Goal: Task Accomplishment & Management: Complete application form

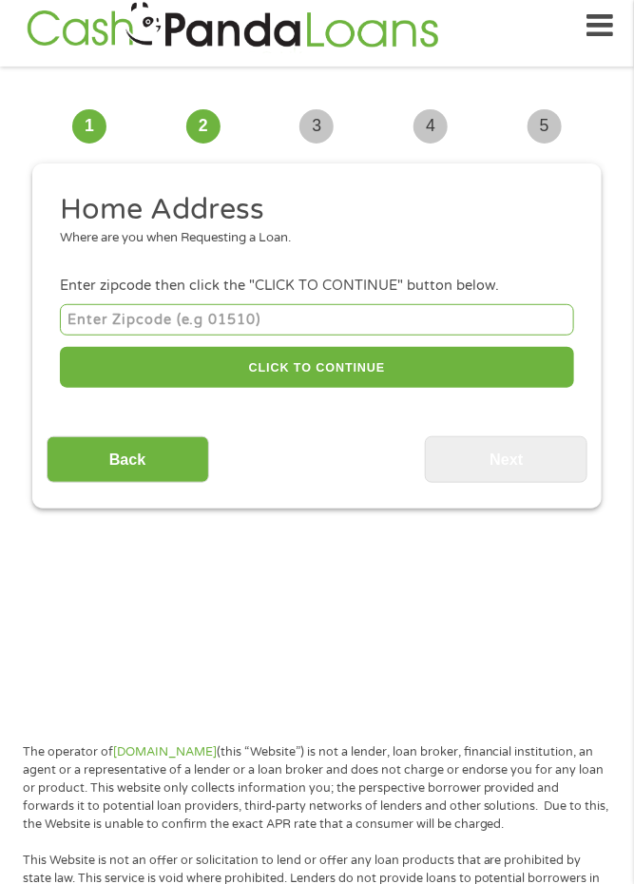
click at [252, 323] on input "number" at bounding box center [317, 319] width 514 height 31
type input "91792"
click at [72, 253] on li "Home Address Where are you when Requesting a Loan." at bounding box center [311, 226] width 528 height 71
click at [236, 236] on div "Where are you when Requesting a Loan." at bounding box center [310, 238] width 501 height 19
click at [309, 210] on h2 "Home Address" at bounding box center [310, 210] width 501 height 38
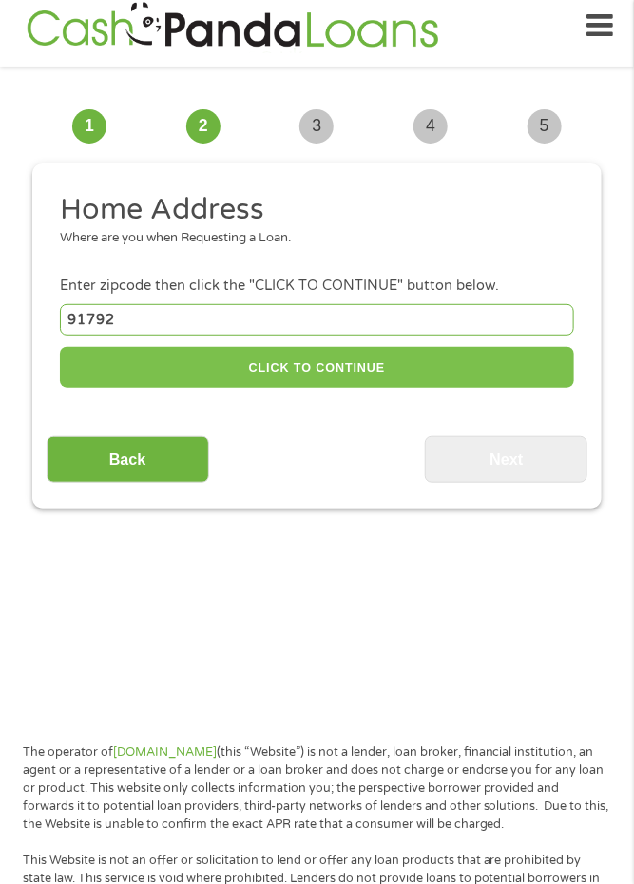
click at [313, 371] on button "CLICK TO CONTINUE" at bounding box center [317, 367] width 514 height 41
type input "91792"
type input "West Covina"
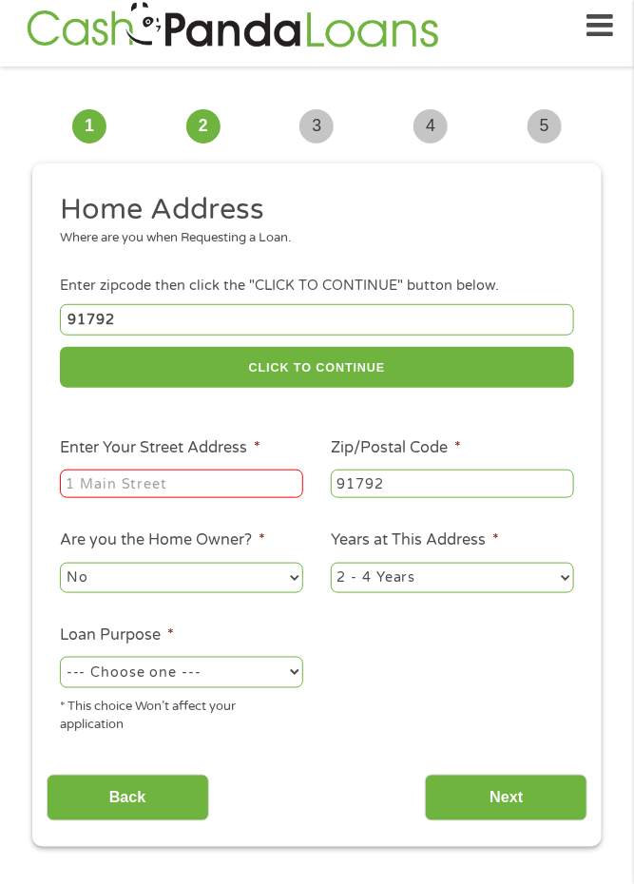
click at [138, 480] on input "Enter Your Street Address *" at bounding box center [181, 484] width 243 height 29
type input "[STREET_ADDRESS][PERSON_NAME]"
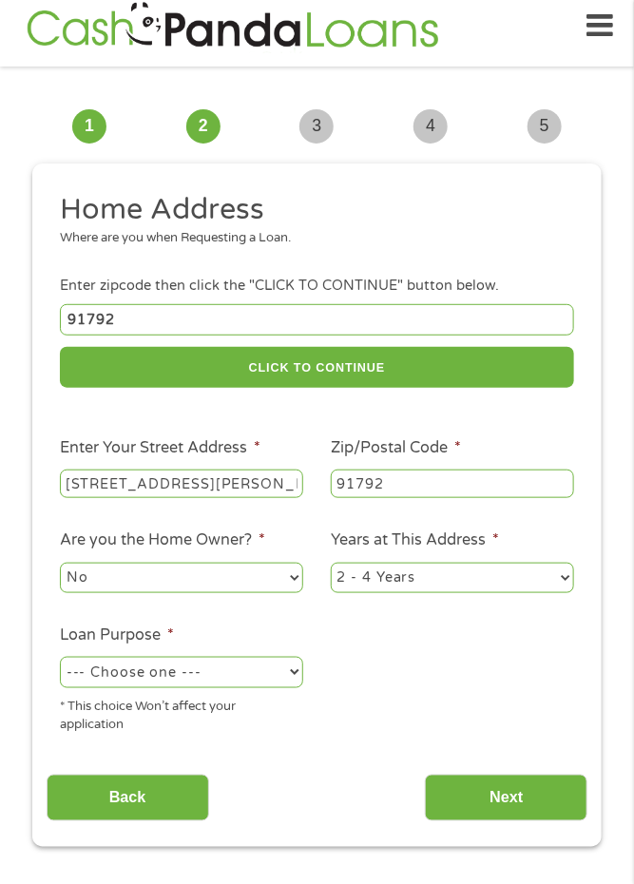
click at [433, 580] on select "1 Year or less 1 - 2 Years 2 - 4 Years Over 4 Years" at bounding box center [452, 578] width 243 height 30
select select "60months"
click at [331, 566] on select "1 Year or less 1 - 2 Years 2 - 4 Years Over 4 Years" at bounding box center [452, 578] width 243 height 30
click at [239, 681] on select "--- Choose one --- Pay Bills Debt Consolidation Home Improvement Major Purchase…" at bounding box center [181, 672] width 243 height 30
select select "shorttermcash"
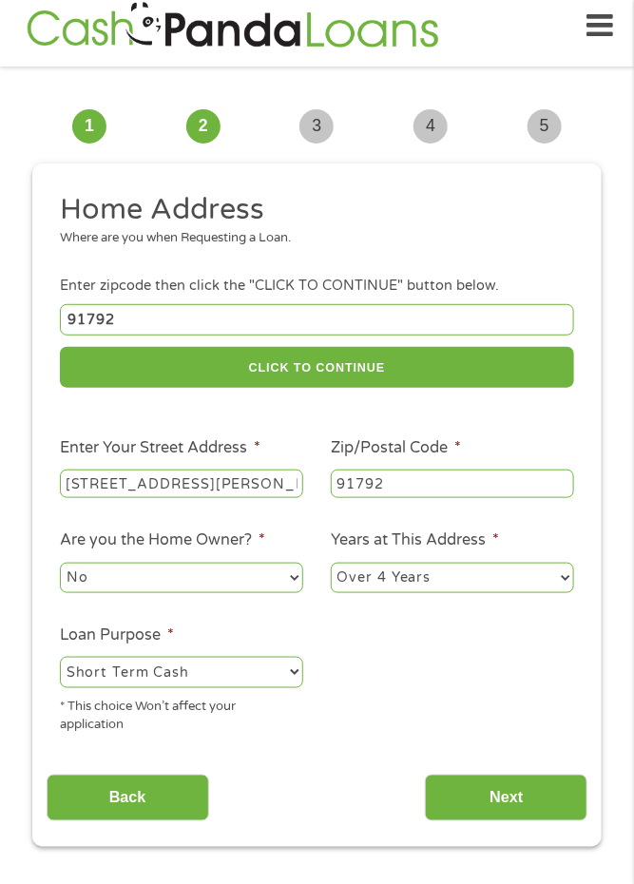
click at [60, 661] on select "--- Choose one --- Pay Bills Debt Consolidation Home Improvement Major Purchase…" at bounding box center [181, 672] width 243 height 30
click at [513, 795] on input "Next" at bounding box center [506, 798] width 163 height 47
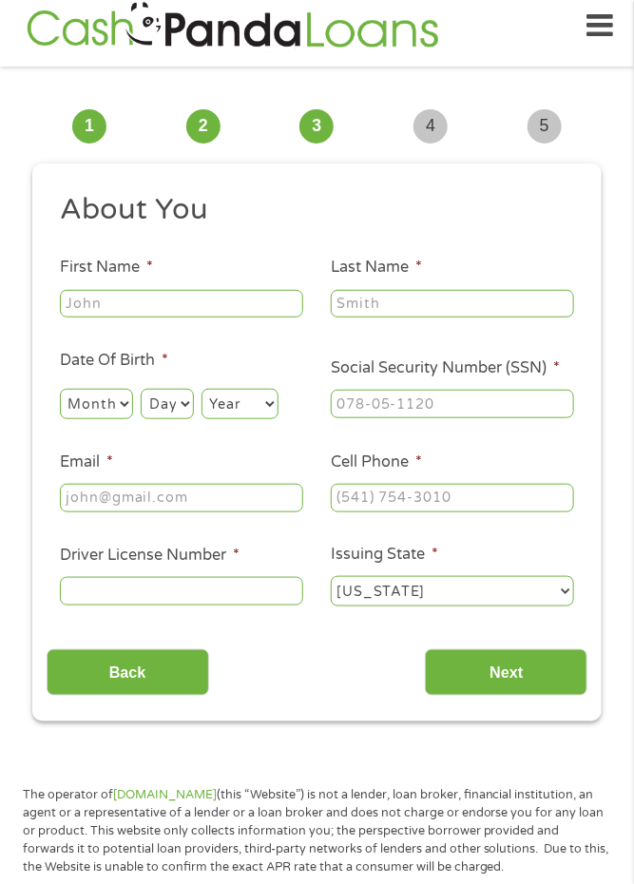
scroll to position [8, 8]
click at [156, 304] on input "First Name *" at bounding box center [181, 304] width 243 height 29
type input "[PERSON_NAME]"
type input "[EMAIL_ADDRESS][DOMAIN_NAME]"
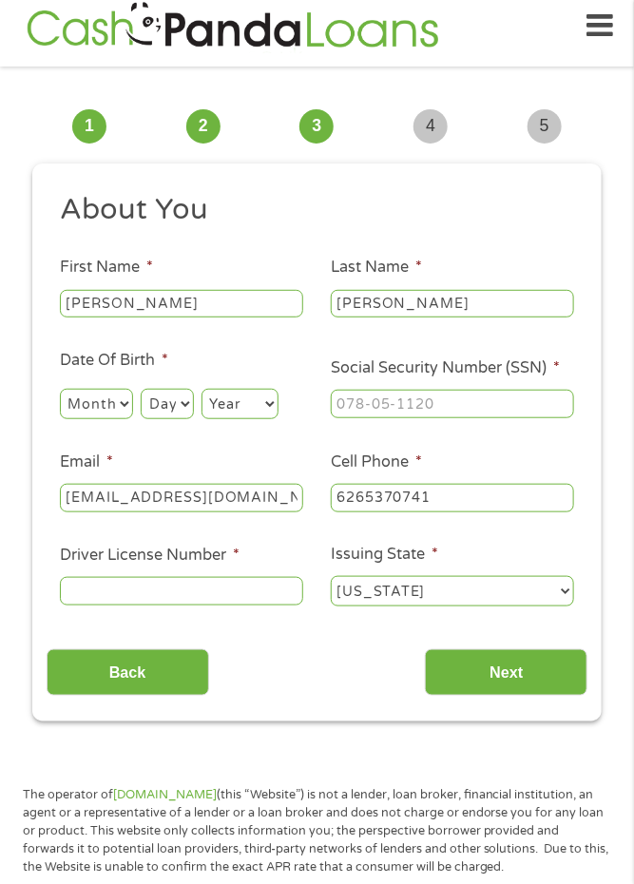
type input "[PHONE_NUMBER]"
click at [115, 404] on select "Month 1 2 3 4 5 6 7 8 9 10 11 12" at bounding box center [96, 404] width 73 height 30
select select "9"
click at [60, 390] on select "Month 1 2 3 4 5 6 7 8 9 10 11 12" at bounding box center [96, 404] width 73 height 30
click at [184, 404] on select "Day 1 2 3 4 5 6 7 8 9 10 11 12 13 14 15 16 17 18 19 20 21 22 23 24 25 26 27 28 …" at bounding box center [167, 404] width 52 height 30
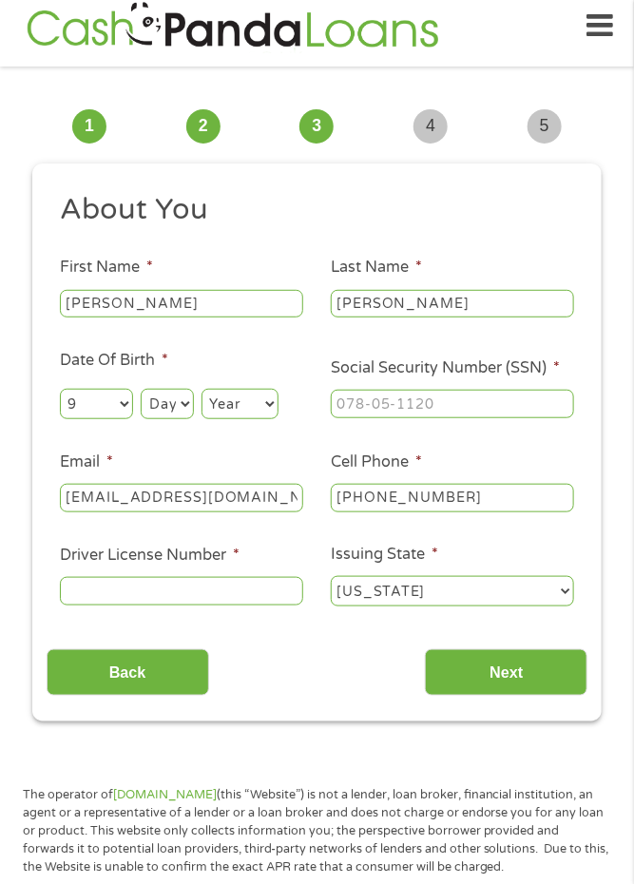
select select "17"
click at [141, 390] on select "Day 1 2 3 4 5 6 7 8 9 10 11 12 13 14 15 16 17 18 19 20 21 22 23 24 25 26 27 28 …" at bounding box center [167, 404] width 52 height 30
click at [262, 402] on select "Year [DATE] 2006 2005 2004 2003 2002 2001 2000 1999 1998 1997 1996 1995 1994 19…" at bounding box center [240, 404] width 77 height 30
select select "1948"
click at [203, 390] on select "Year [DATE] 2006 2005 2004 2003 2002 2001 2000 1999 1998 1997 1996 1995 1994 19…" at bounding box center [240, 404] width 77 height 30
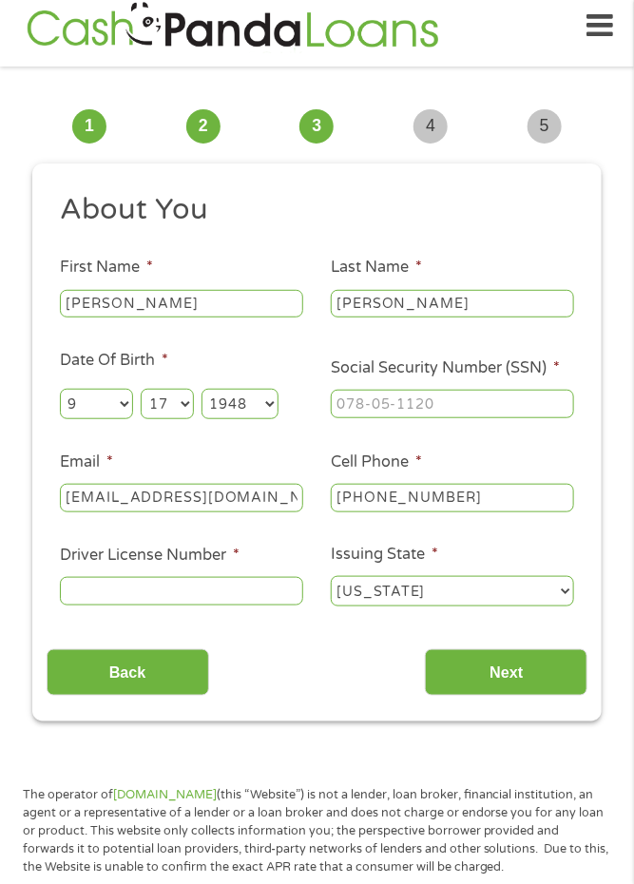
click at [434, 403] on input "Social Security Number (SSN) *" at bounding box center [452, 404] width 243 height 29
type input "615-45-9834"
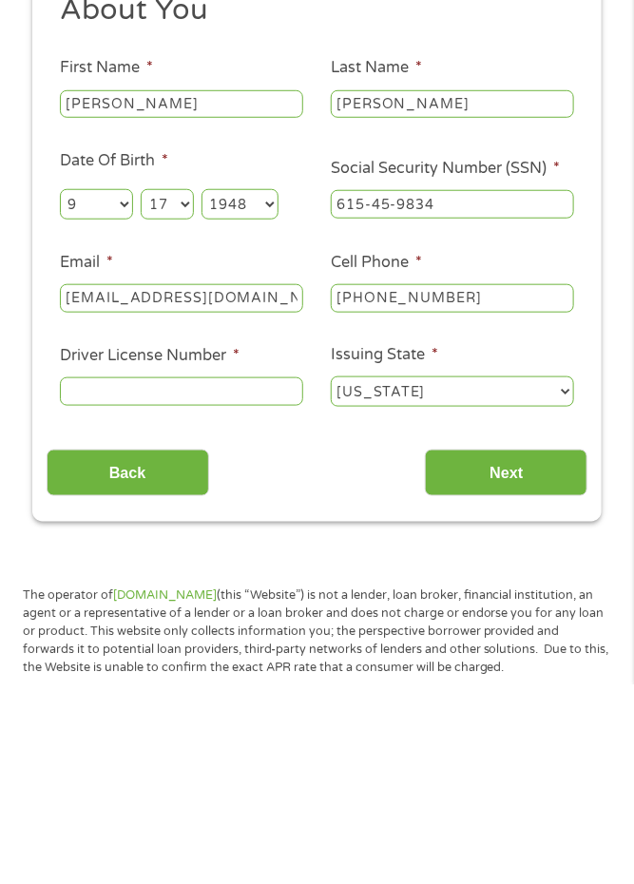
scroll to position [14, 0]
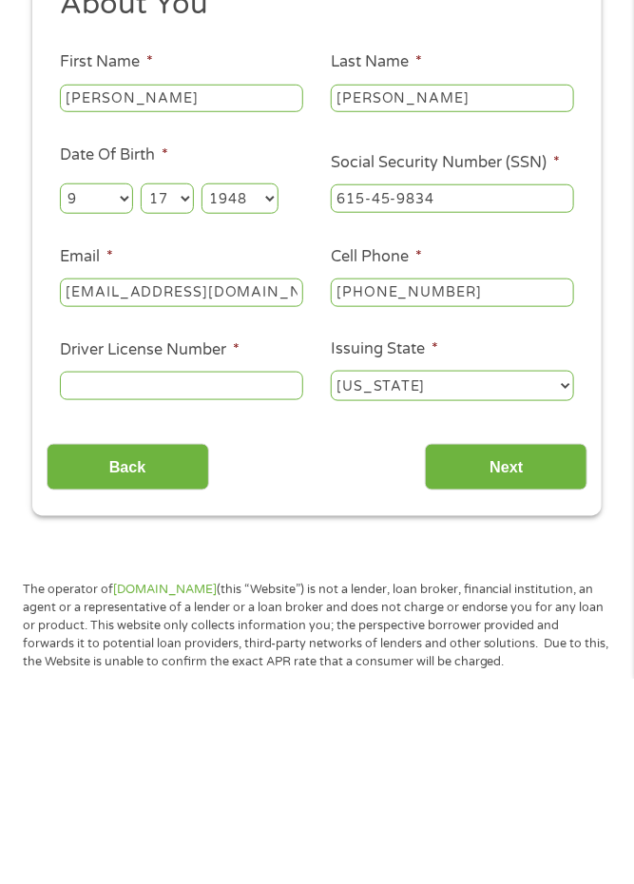
click at [129, 594] on input "Driver License Number *" at bounding box center [181, 591] width 243 height 29
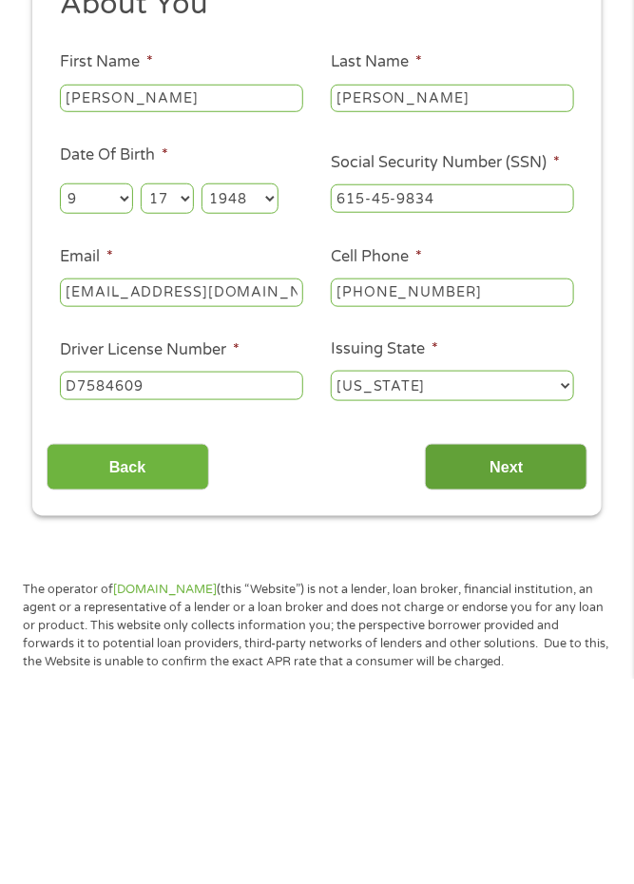
type input "D7584609"
click at [529, 682] on input "Next" at bounding box center [506, 672] width 163 height 47
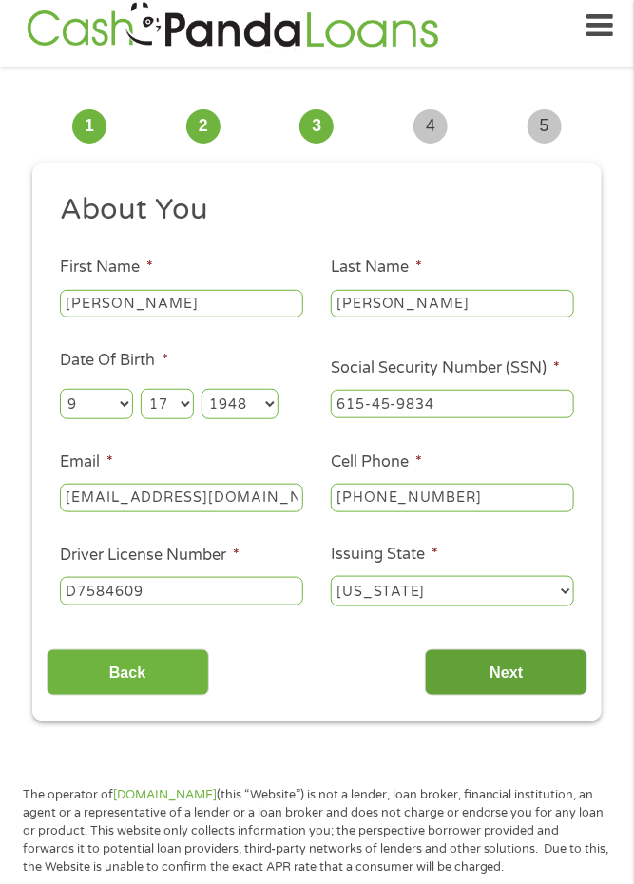
click at [537, 690] on input "Next" at bounding box center [506, 672] width 163 height 47
click at [528, 686] on input "Next" at bounding box center [506, 672] width 163 height 47
click at [529, 683] on input "Next" at bounding box center [506, 672] width 163 height 47
click at [491, 684] on input "Next" at bounding box center [506, 672] width 163 height 47
click at [532, 680] on input "Next" at bounding box center [506, 672] width 163 height 47
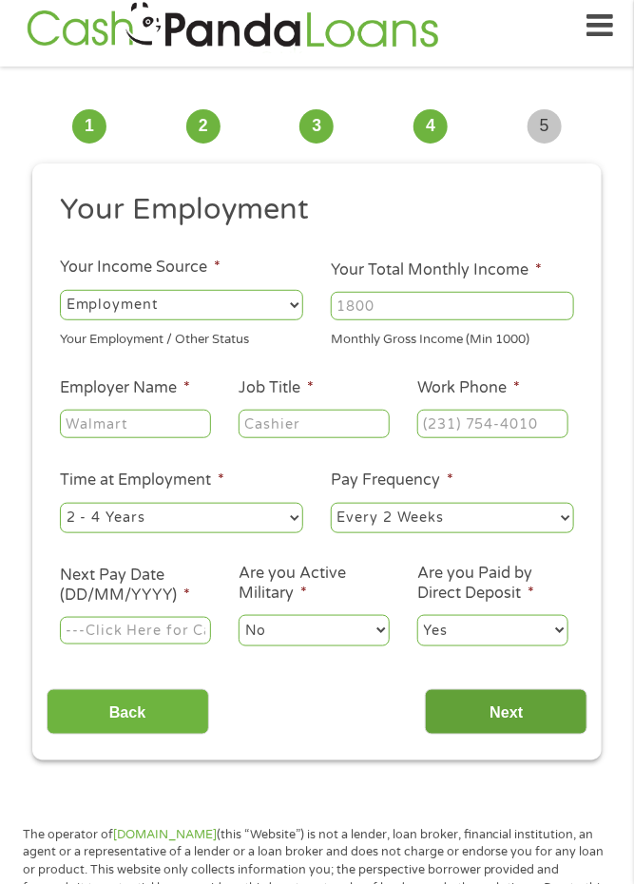
click at [519, 693] on input "Next" at bounding box center [506, 712] width 163 height 47
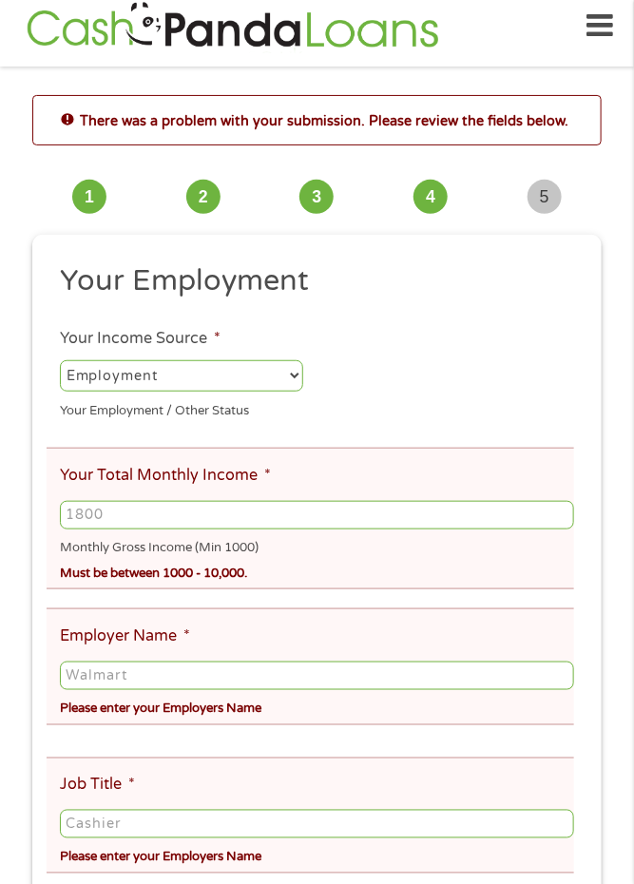
click at [294, 376] on select "--- Choose one --- Employment [DEMOGRAPHIC_DATA] Benefits" at bounding box center [181, 375] width 243 height 30
select select "benefits"
click at [60, 361] on select "--- Choose one --- Employment [DEMOGRAPHIC_DATA] Benefits" at bounding box center [181, 375] width 243 height 30
type input "Other"
type input "[PHONE_NUMBER]"
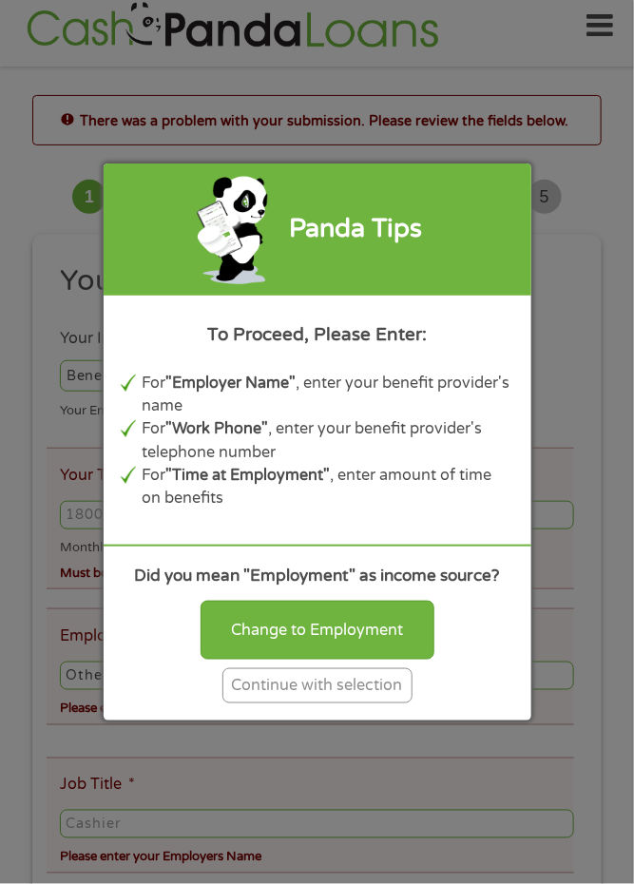
click at [383, 694] on div "Continue with selection" at bounding box center [318, 685] width 190 height 35
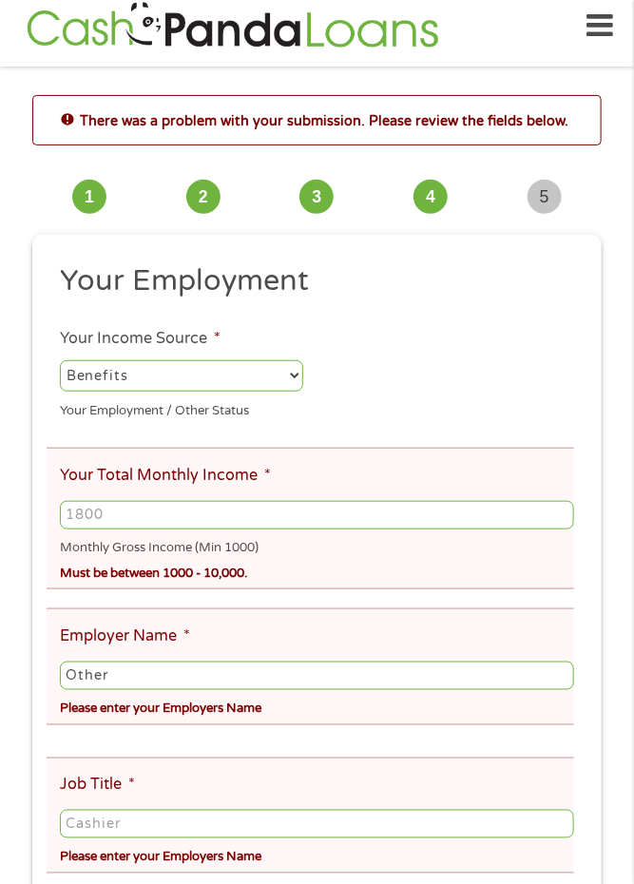
click at [187, 524] on input "Your Total Monthly Income *" at bounding box center [317, 515] width 514 height 29
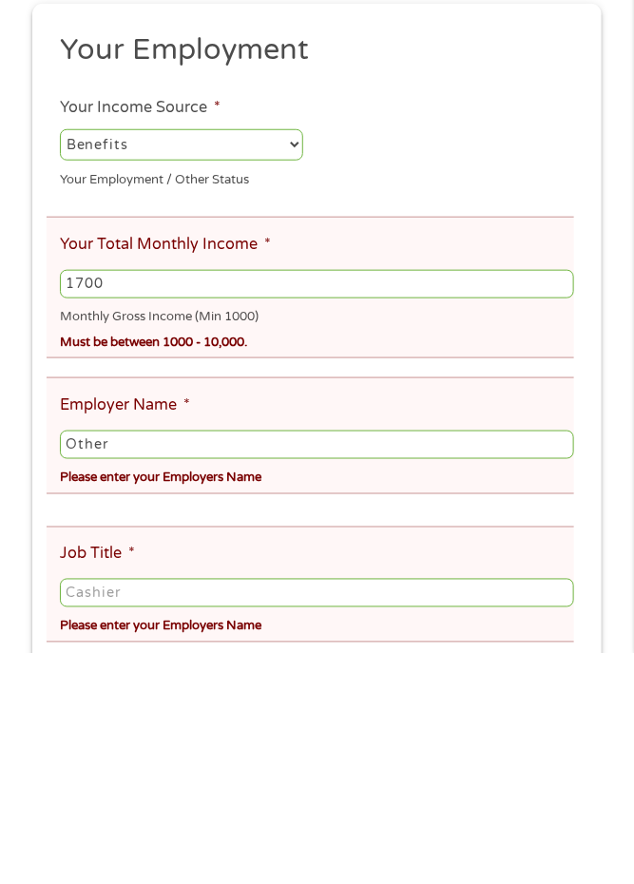
scroll to position [14, 0]
type input "1700"
click at [313, 685] on input "Other" at bounding box center [317, 676] width 514 height 29
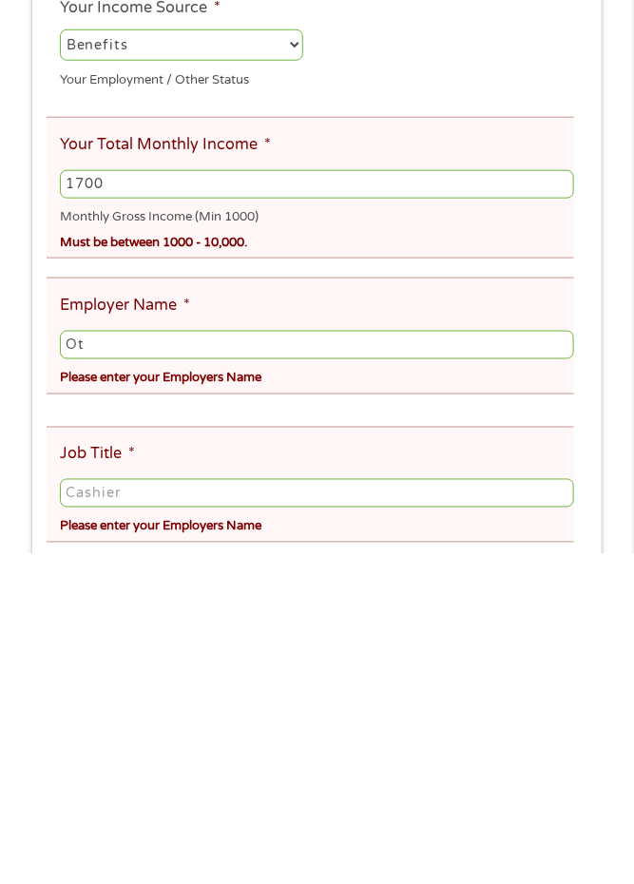
type input "O"
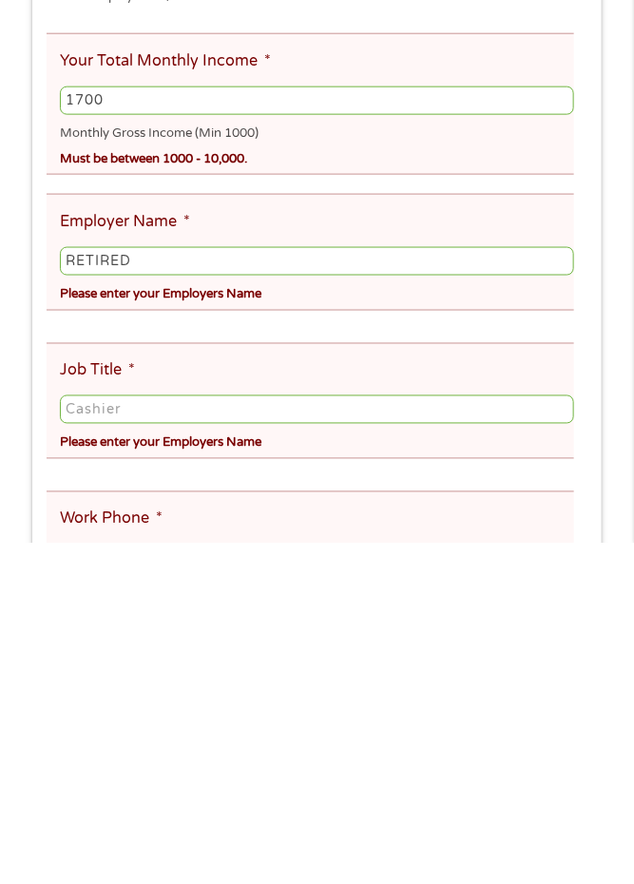
scroll to position [92, 0]
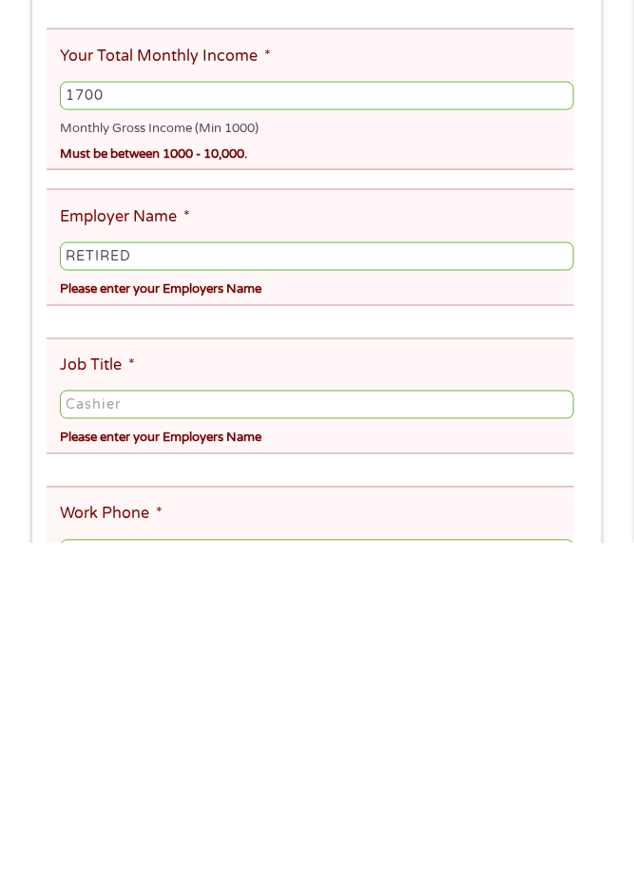
type input "RETIRED"
click at [158, 753] on input "Job Title *" at bounding box center [317, 746] width 514 height 29
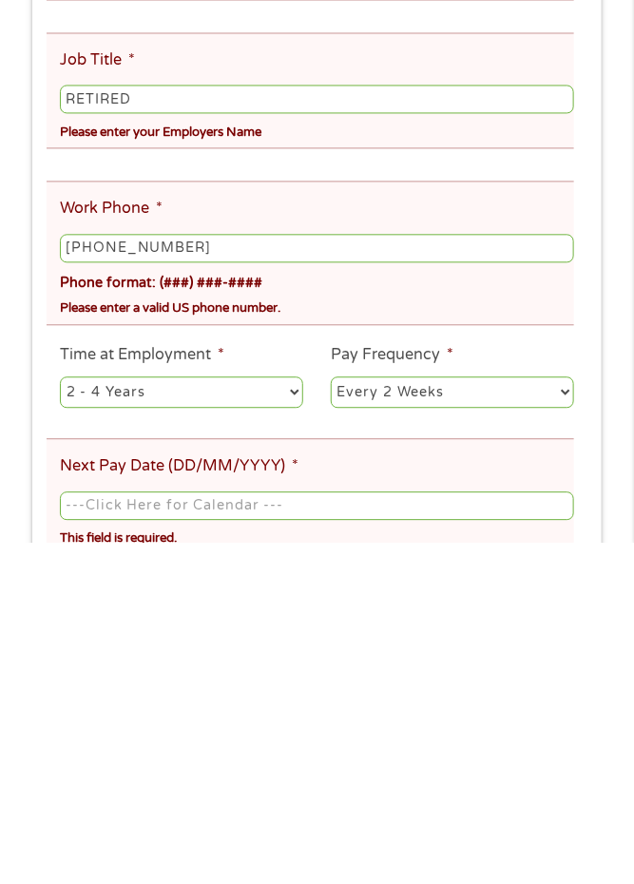
scroll to position [400, 0]
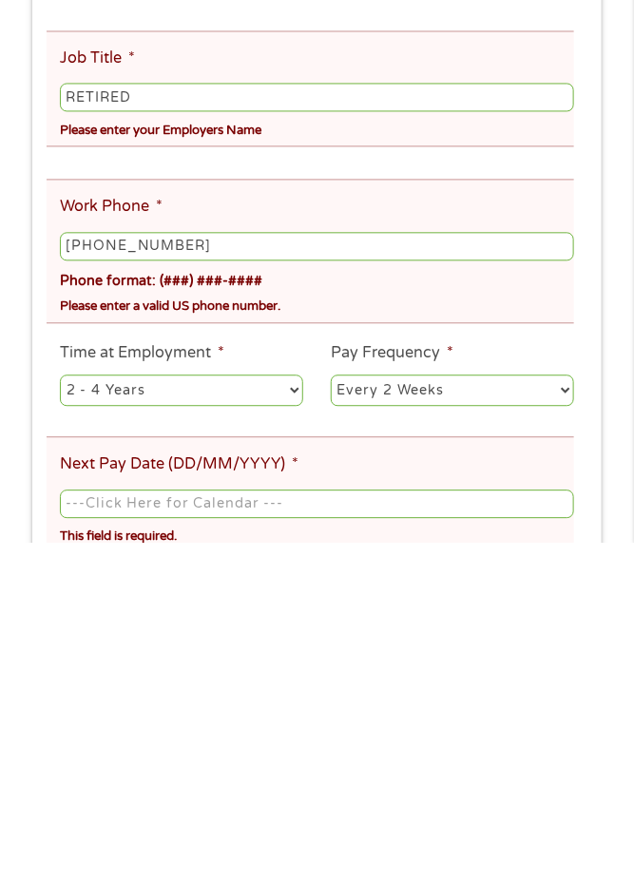
type input "RETIRED"
click at [297, 738] on select "--- Choose one --- 1 Year or less 1 - 2 Years 2 - 4 Years Over 4 Years" at bounding box center [181, 731] width 243 height 30
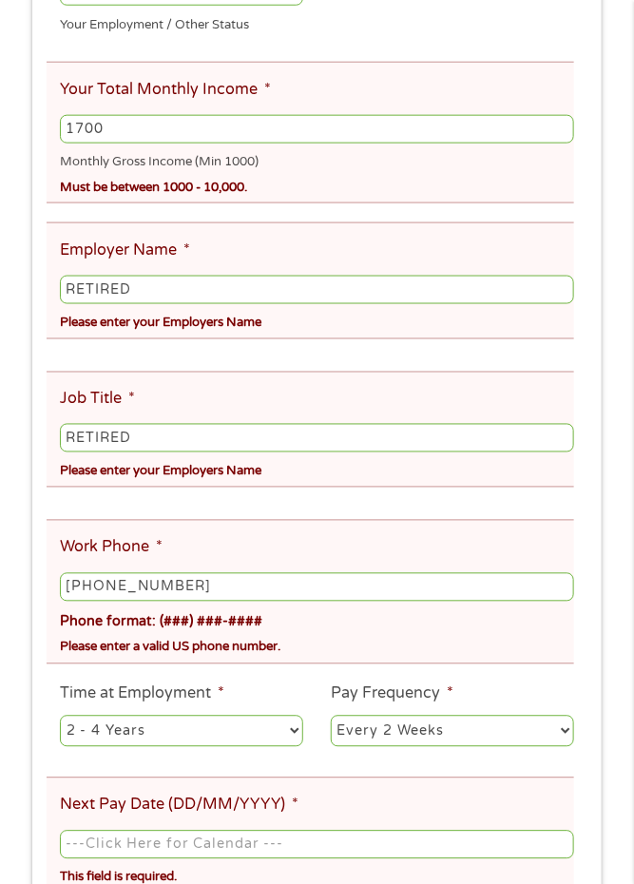
click at [546, 741] on select "--- Choose one --- Every 2 Weeks Every Week Monthly Semi-Monthly" at bounding box center [452, 731] width 243 height 30
select select "monthly"
click at [331, 723] on select "--- Choose one --- Every 2 Weeks Every Week Monthly Semi-Monthly" at bounding box center [452, 731] width 243 height 30
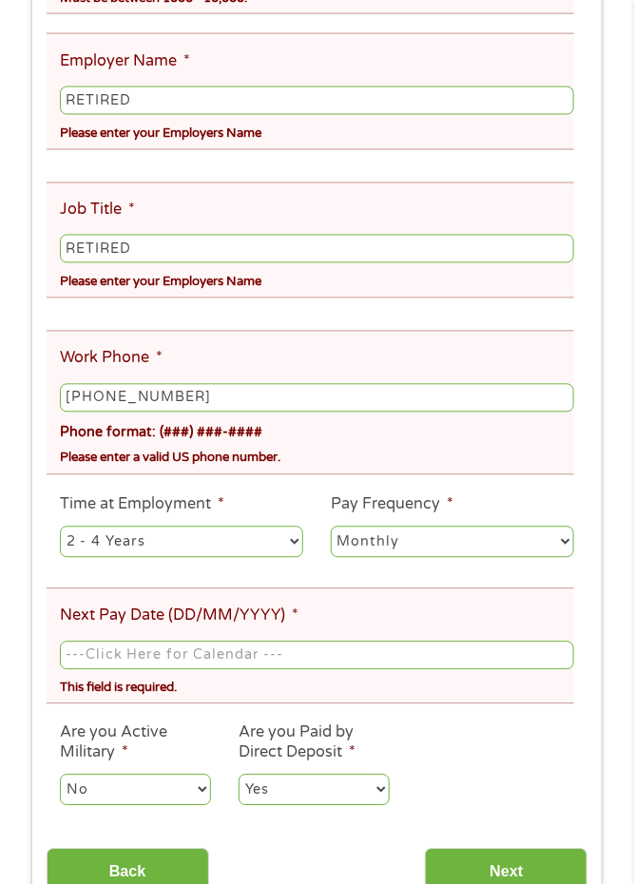
scroll to position [597, 0]
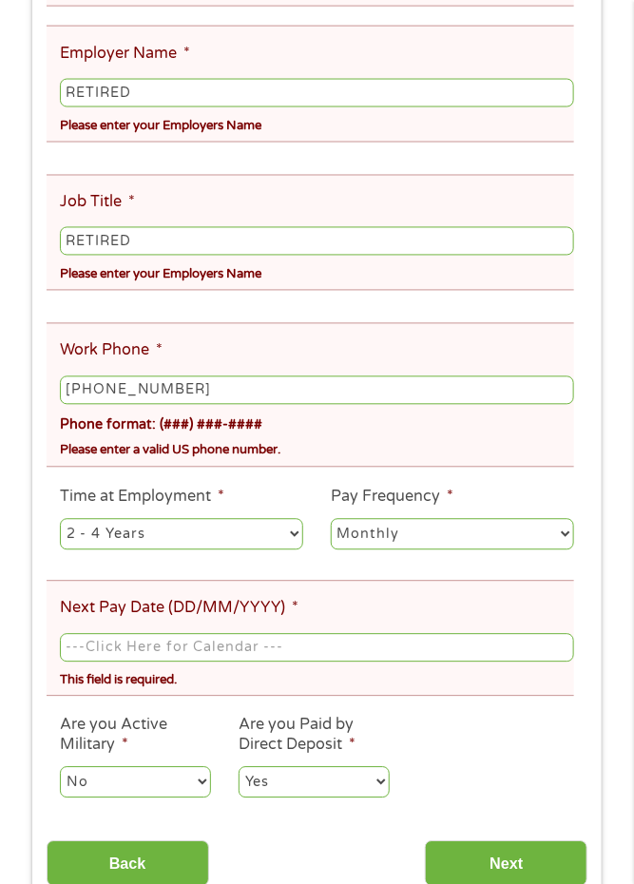
click at [313, 658] on input "Next Pay Date (DD/MM/YYYY) *" at bounding box center [317, 648] width 514 height 29
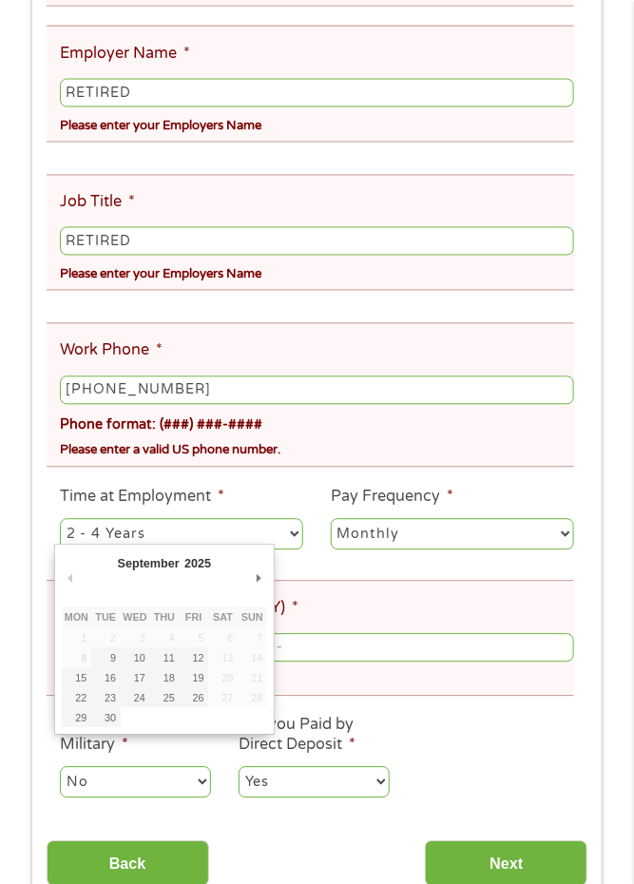
type input "[DATE]"
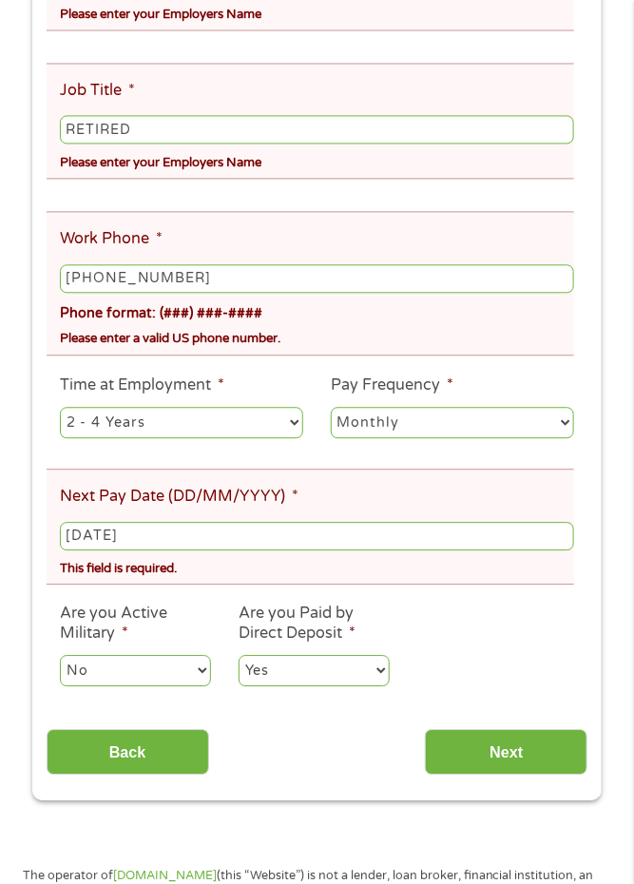
scroll to position [717, 0]
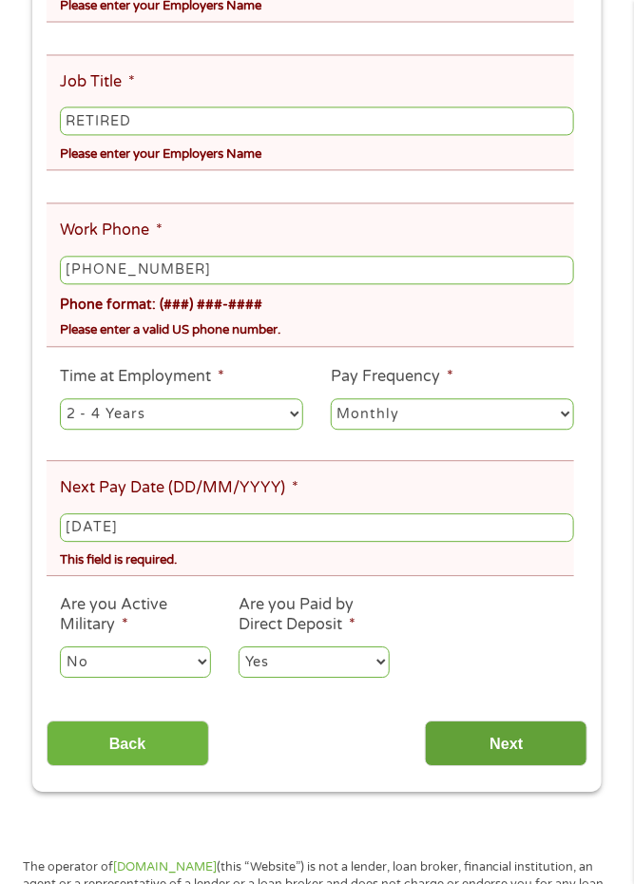
click at [533, 749] on input "Next" at bounding box center [506, 745] width 163 height 47
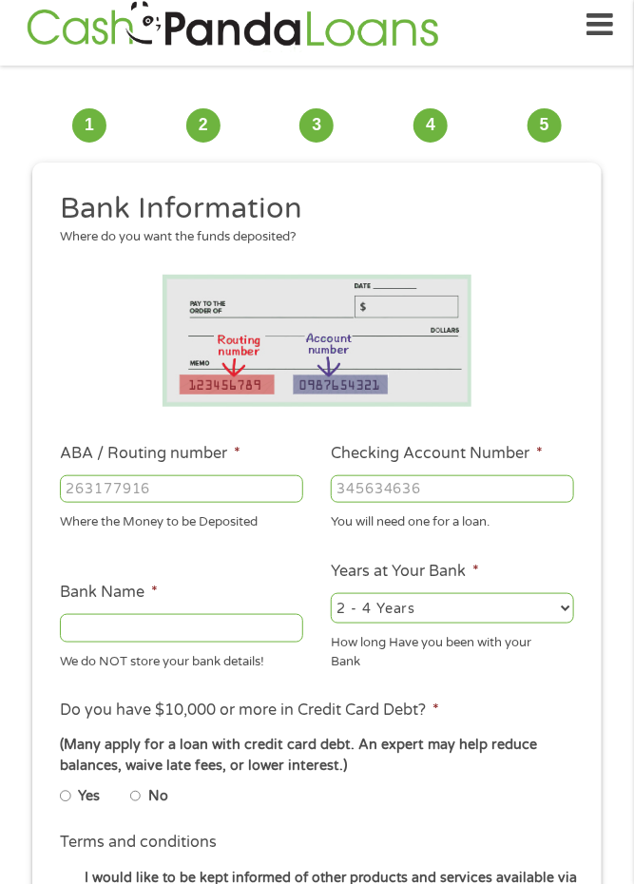
scroll to position [14, 0]
click at [196, 498] on input "ABA / Routing number *" at bounding box center [181, 490] width 243 height 29
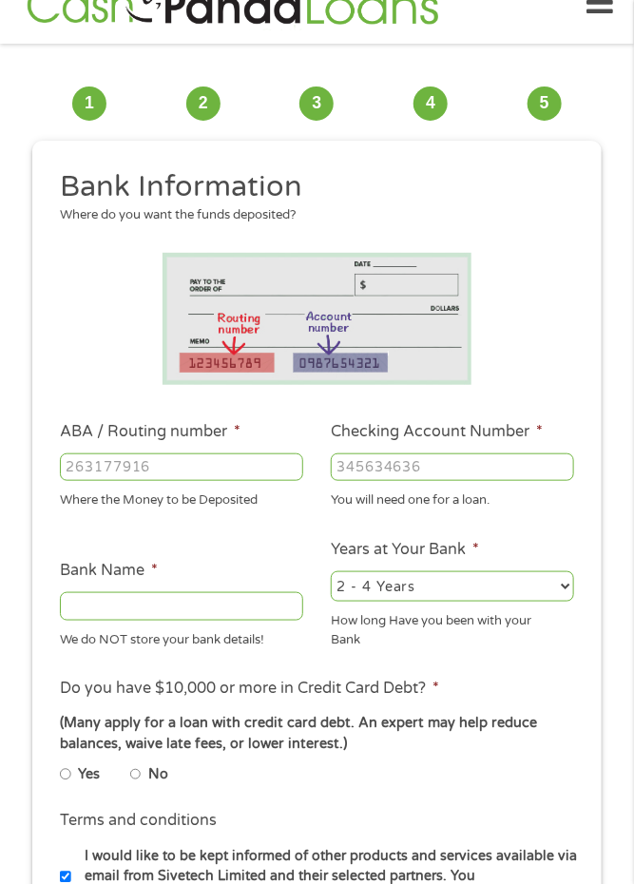
scroll to position [48, 0]
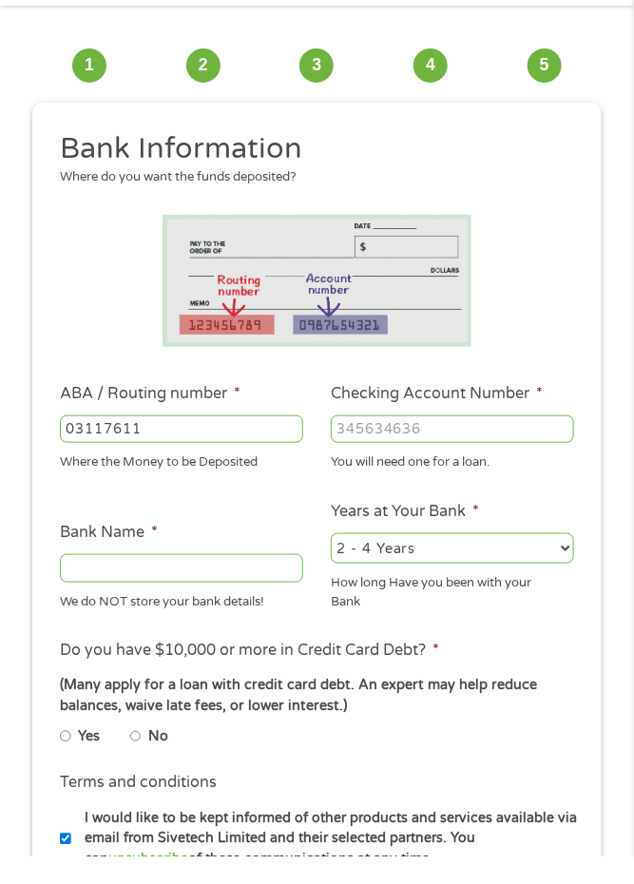
type input "031176110"
type input "CAPITAL ONE NA"
type input "031176110"
click at [451, 463] on input "Checking Account Number *" at bounding box center [452, 457] width 243 height 29
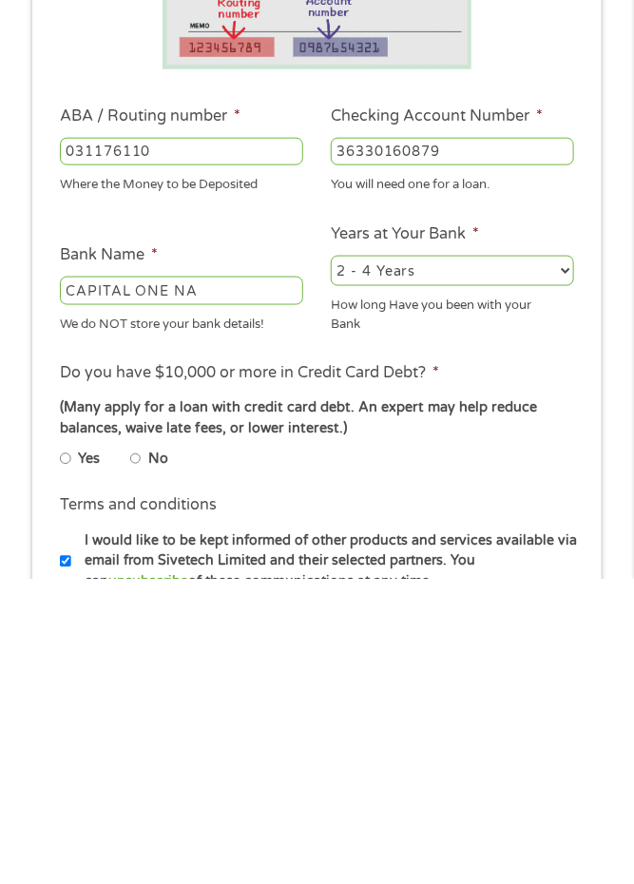
type input "36330160879"
click at [142, 772] on input "No" at bounding box center [135, 764] width 11 height 23
radio input "true"
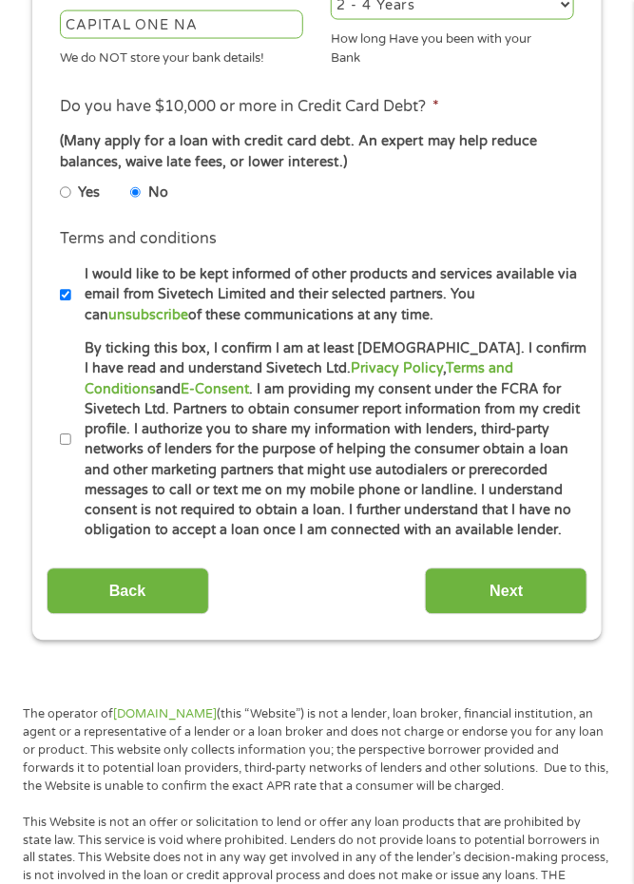
scroll to position [613, 0]
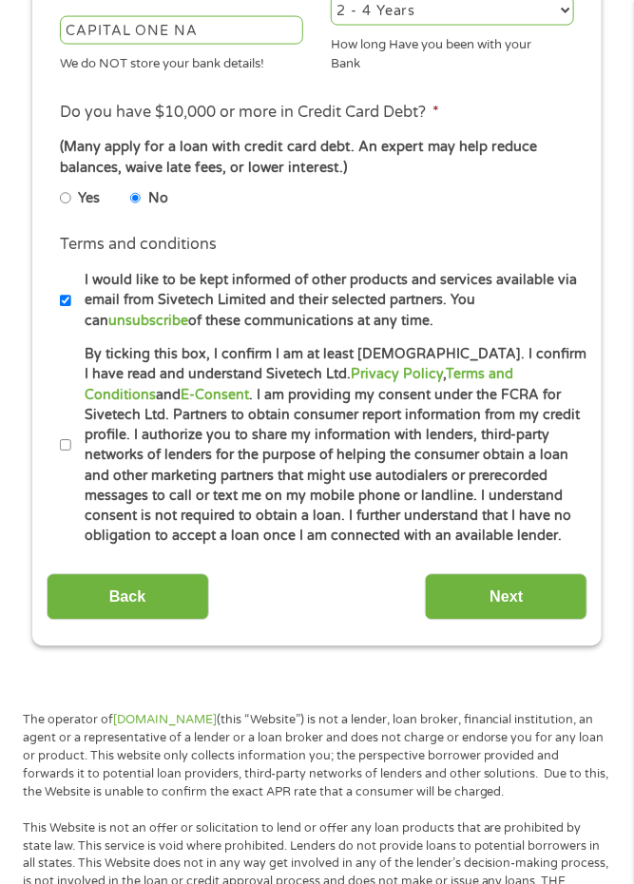
click at [61, 454] on input "By ticking this box, I confirm I am at least [DEMOGRAPHIC_DATA]. I confirm I ha…" at bounding box center [65, 446] width 11 height 23
checkbox input "true"
click at [514, 612] on input "Next" at bounding box center [506, 597] width 163 height 47
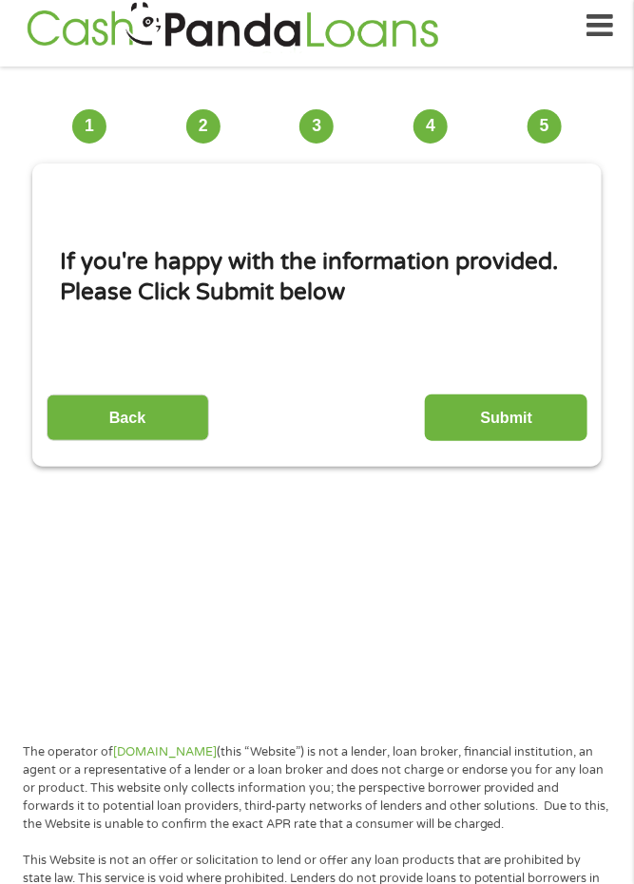
scroll to position [14, 0]
click at [518, 424] on input "Submit" at bounding box center [506, 418] width 163 height 47
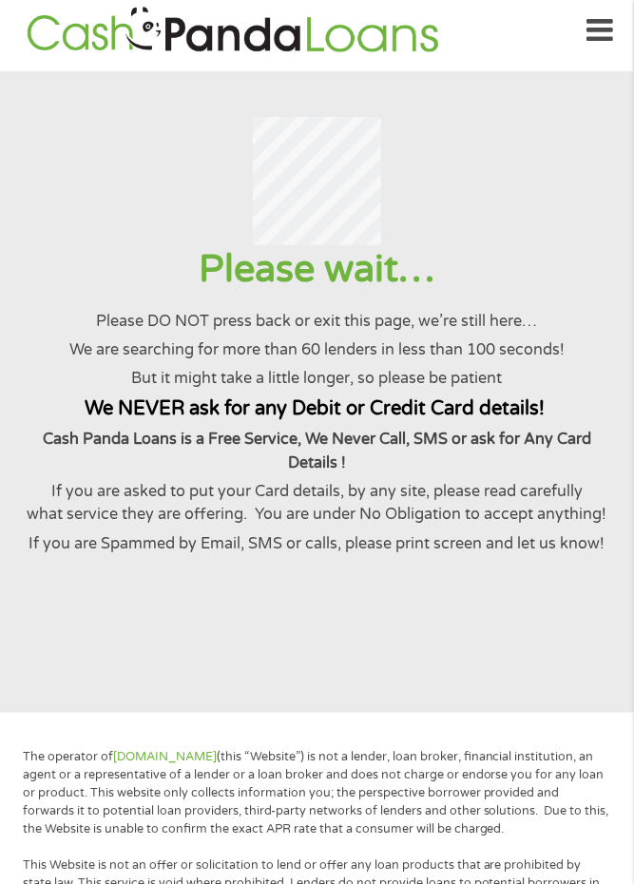
scroll to position [0, 0]
